Goal: Transaction & Acquisition: Purchase product/service

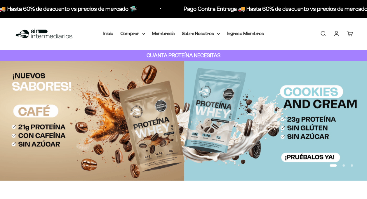
click at [339, 32] on link "Iniciar sesión" at bounding box center [336, 33] width 6 height 6
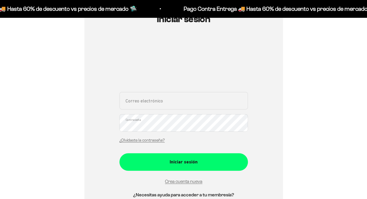
scroll to position [88, 0]
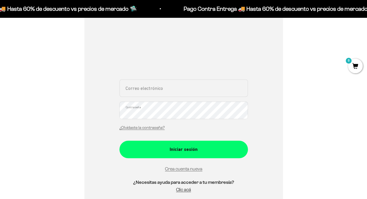
click at [159, 87] on input "Correo electrónico" at bounding box center [183, 88] width 129 height 18
type input "[EMAIL_ADDRESS][DOMAIN_NAME]"
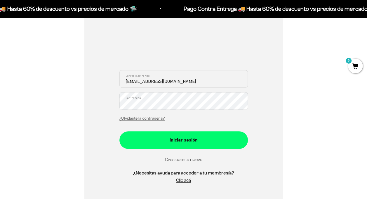
click at [161, 116] on div "¿Olvidaste la contraseña?" at bounding box center [141, 118] width 45 height 8
click at [119, 131] on button "Iniciar sesión" at bounding box center [183, 140] width 129 height 18
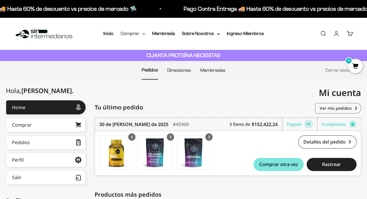
click at [133, 35] on summary "Comprar" at bounding box center [133, 34] width 25 height 8
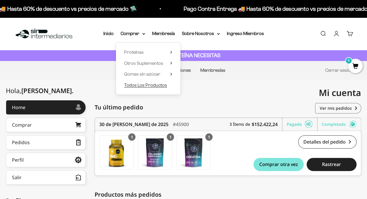
click at [138, 84] on span "Todos Los Productos" at bounding box center [145, 85] width 43 height 5
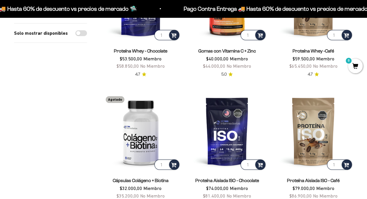
scroll to position [876, 0]
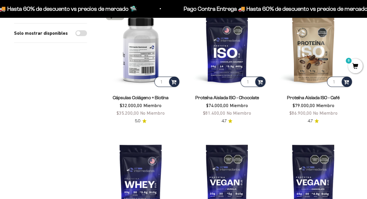
click at [139, 55] on img at bounding box center [140, 48] width 79 height 79
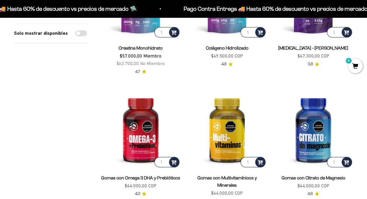
scroll to position [175, 0]
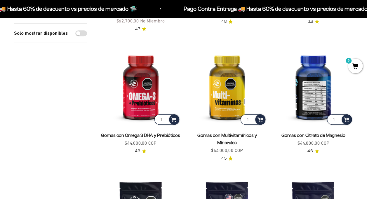
click at [321, 102] on img at bounding box center [313, 85] width 79 height 79
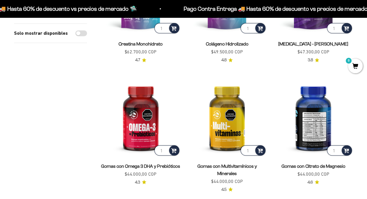
scroll to position [146, 0]
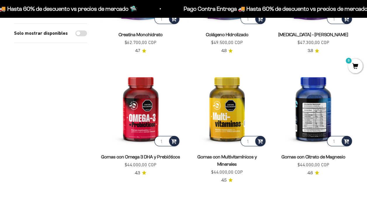
click at [314, 127] on img at bounding box center [313, 107] width 79 height 79
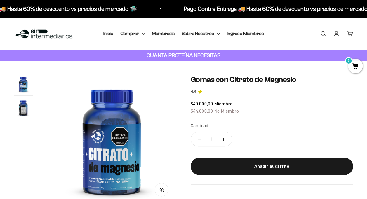
click at [308, 92] on link "4.6" at bounding box center [272, 92] width 163 height 6
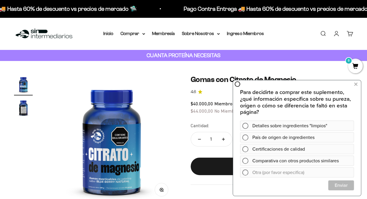
click at [178, 81] on div "Zoom Ir al artículo 1 Ir al artículo 2 Gomas con Citrato de Magnesio 4.6 $40.00…" at bounding box center [183, 140] width 339 height 130
click at [202, 166] on button "Añadir al carrito" at bounding box center [272, 167] width 163 height 18
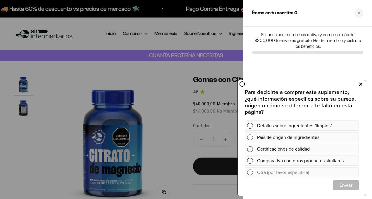
click at [360, 85] on icon at bounding box center [360, 84] width 3 height 8
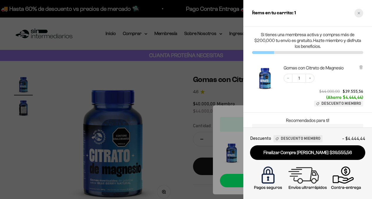
click at [359, 13] on icon "Close cart" at bounding box center [358, 13] width 3 height 3
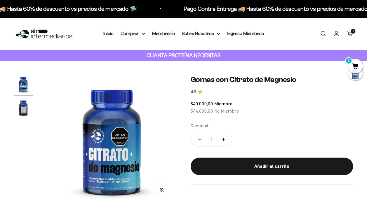
click at [337, 33] on link "Cuenta" at bounding box center [336, 33] width 6 height 6
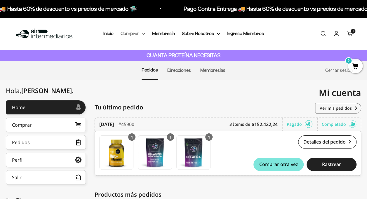
click at [140, 33] on summary "Comprar" at bounding box center [133, 34] width 25 height 8
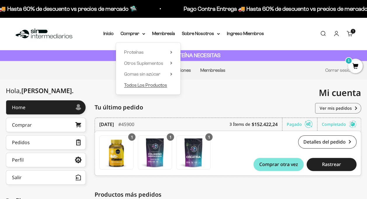
click at [137, 85] on span "Todos Los Productos" at bounding box center [145, 85] width 43 height 5
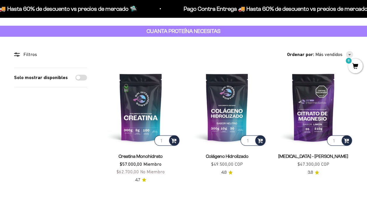
scroll to position [58, 0]
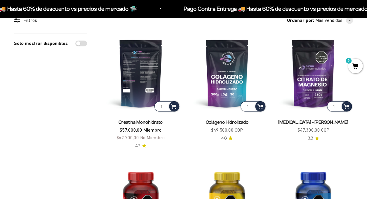
click at [140, 93] on img at bounding box center [140, 73] width 79 height 79
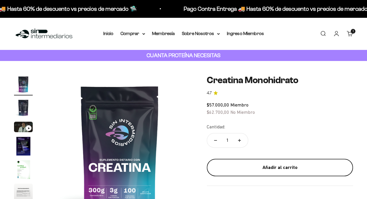
click at [278, 169] on div "Añadir al carrito" at bounding box center [279, 168] width 123 height 8
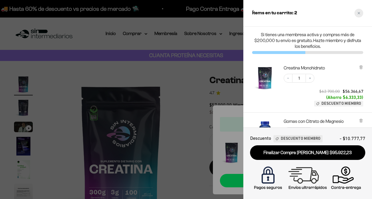
click at [359, 12] on icon "Close cart" at bounding box center [358, 13] width 3 height 3
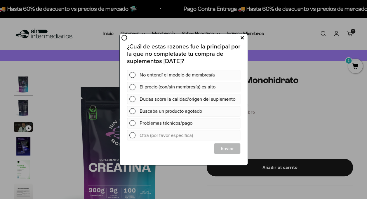
click at [243, 38] on icon at bounding box center [241, 38] width 3 height 8
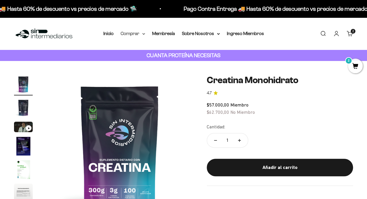
click at [129, 34] on summary "Comprar" at bounding box center [133, 34] width 25 height 8
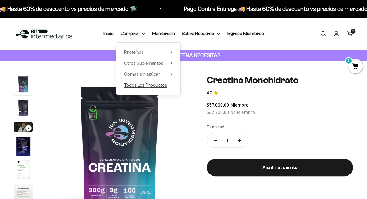
click at [138, 85] on span "Todos Los Productos" at bounding box center [145, 85] width 43 height 5
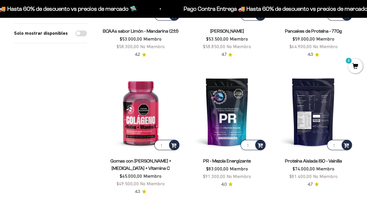
scroll to position [467, 0]
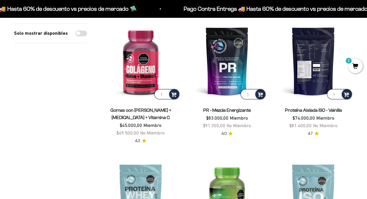
click at [316, 74] on img at bounding box center [313, 60] width 79 height 79
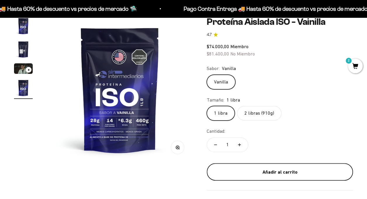
click at [274, 172] on div "Añadir al carrito" at bounding box center [279, 173] width 123 height 8
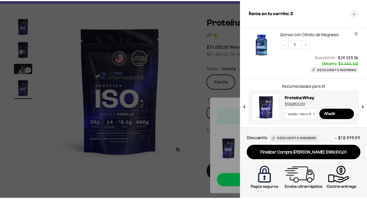
scroll to position [157, 0]
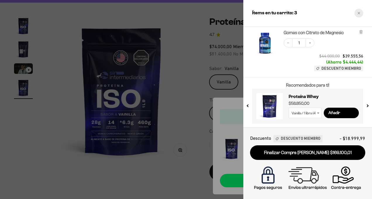
click at [357, 14] on div "Close cart" at bounding box center [358, 13] width 9 height 9
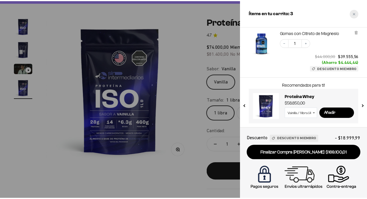
scroll to position [0, 449]
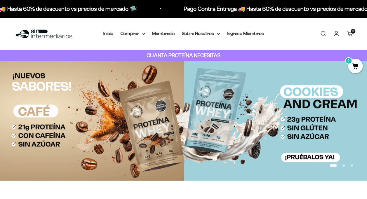
click at [340, 32] on link "Cuenta" at bounding box center [336, 33] width 6 height 6
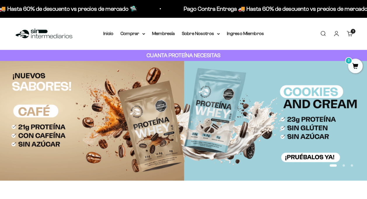
click at [336, 35] on link "Cuenta" at bounding box center [336, 33] width 6 height 6
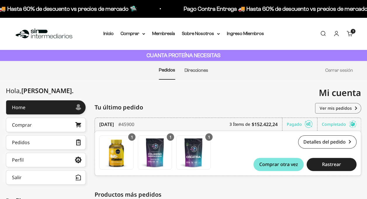
click at [348, 34] on link "Carrito 3 artículos 3" at bounding box center [350, 33] width 6 height 6
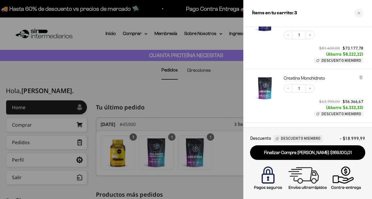
scroll to position [58, 0]
click at [310, 89] on icon "Increase quantity" at bounding box center [310, 88] width 4 height 4
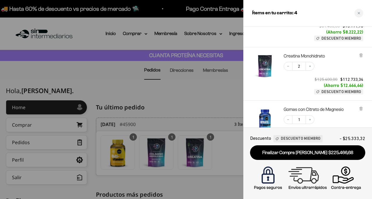
scroll to position [105, 0]
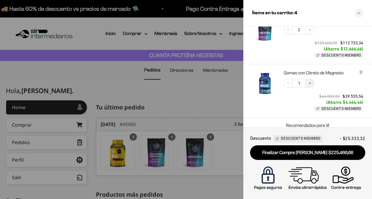
click at [308, 85] on button "Increase quantity" at bounding box center [309, 83] width 9 height 9
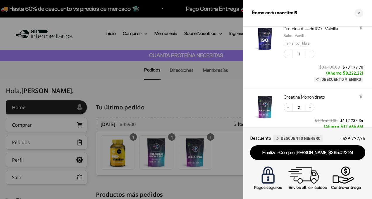
scroll to position [0, 0]
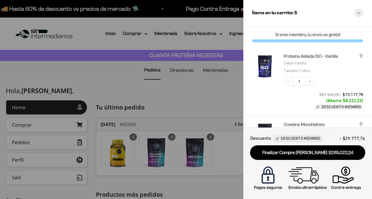
click at [356, 14] on div "Close cart" at bounding box center [358, 13] width 9 height 9
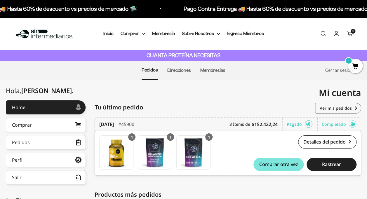
click at [356, 69] on span "4" at bounding box center [355, 66] width 15 height 15
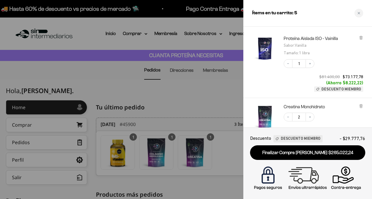
scroll to position [58, 0]
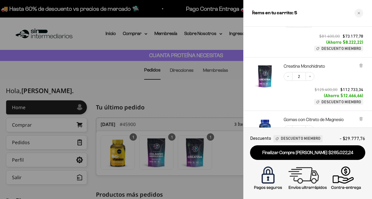
click at [262, 75] on img "Creatina Monohidrato" at bounding box center [265, 76] width 26 height 26
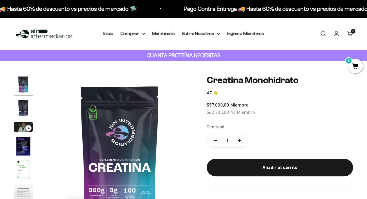
click at [351, 67] on span "5" at bounding box center [355, 66] width 15 height 15
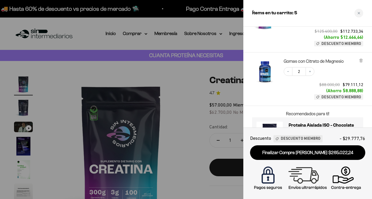
scroll to position [145, 0]
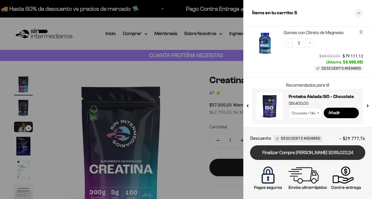
click at [306, 151] on link "Finalizar Compra [PERSON_NAME] $265.022,24" at bounding box center [307, 152] width 115 height 15
